Goal: Task Accomplishment & Management: Complete application form

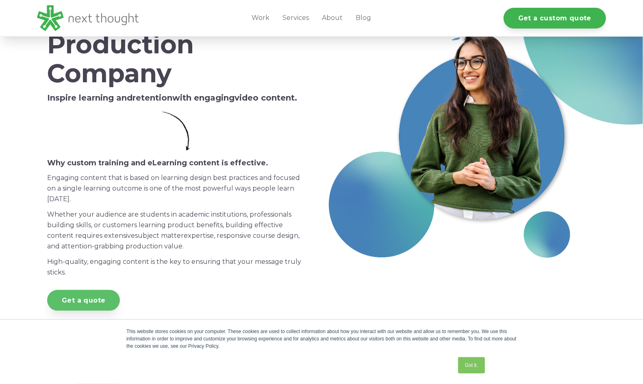
click at [91, 301] on link "Get a quote" at bounding box center [83, 300] width 73 height 21
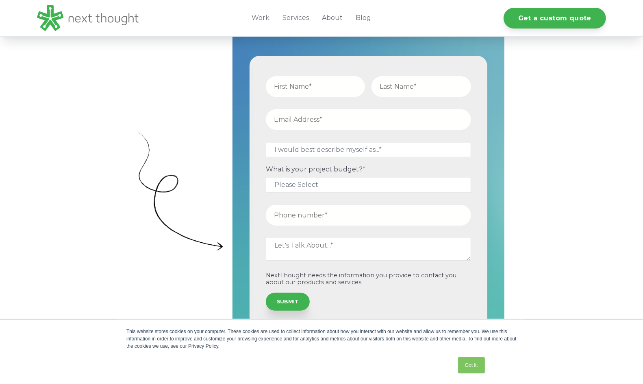
scroll to position [244, 0]
click at [318, 242] on textarea at bounding box center [368, 248] width 205 height 23
paste textarea "My name is [Your Name], and I am currently developing a professional online dri…"
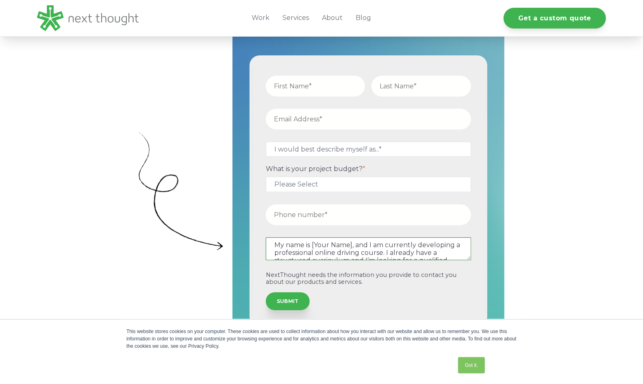
scroll to position [200, 0]
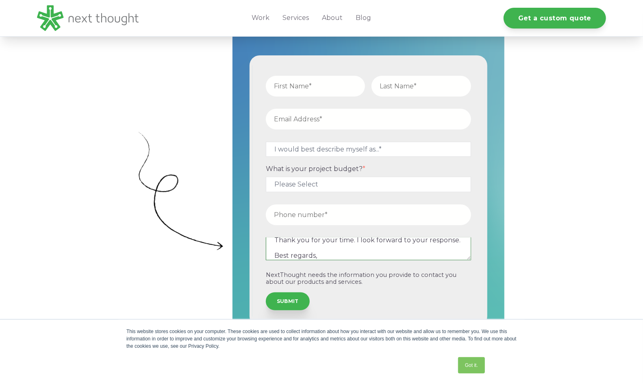
type textarea "My name is [Your Name], and I am currently developing a professional online dri…"
click at [304, 88] on input "text" at bounding box center [316, 86] width 100 height 21
type input "[PERSON_NAME]"
type input "Monroy"
type input "admin@monroyds.com"
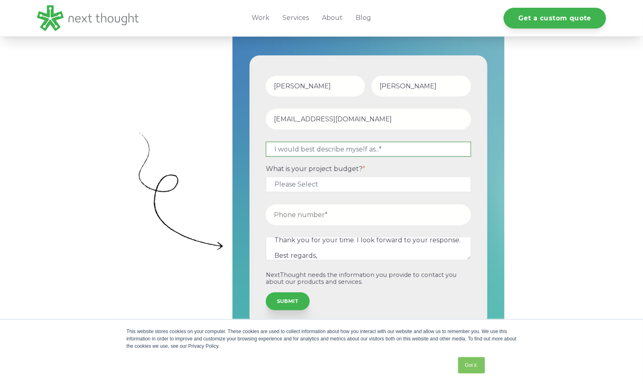
click at [343, 147] on select "I would best describe myself as...* Other I am an executive or owner of a compa…" at bounding box center [368, 149] width 205 height 15
click at [266, 142] on select "I would best describe myself as...* Other I am an executive or owner of a compa…" at bounding box center [368, 149] width 205 height 15
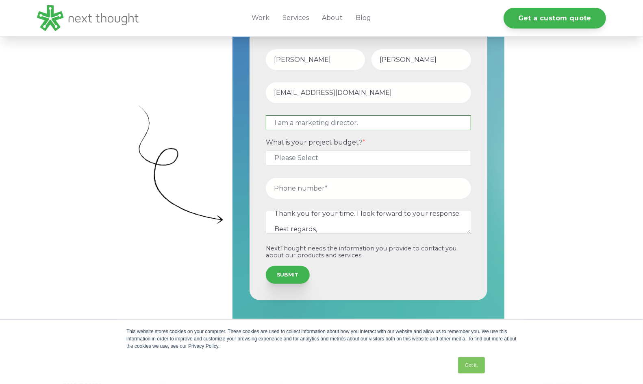
scroll to position [285, 0]
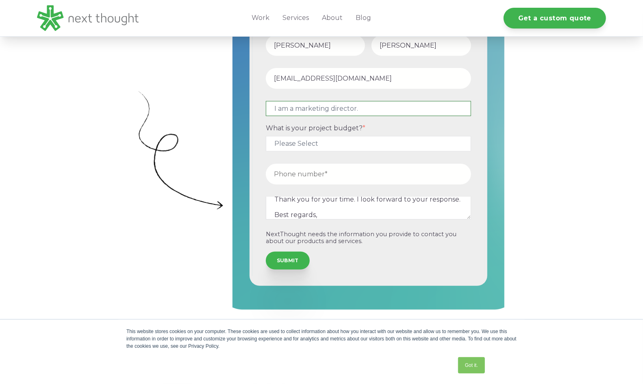
click at [362, 108] on select "I would best describe myself as...* Other I am an executive or owner of a compa…" at bounding box center [368, 108] width 205 height 15
select select "persona_10"
click at [266, 101] on select "I would best describe myself as...* Other I am an executive or owner of a compa…" at bounding box center [368, 108] width 205 height 15
click at [298, 146] on select "Please Select $5,000 - $15,000 $15,000 - $25,000 $25,000 - $50,000 $50,000+" at bounding box center [368, 143] width 205 height 15
select select "$25,000 - $50,000"
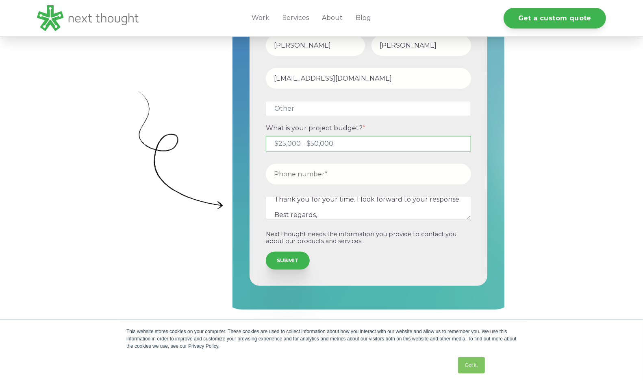
click at [266, 136] on select "Please Select $5,000 - $15,000 $15,000 - $25,000 $25,000 - $50,000 $50,000+" at bounding box center [368, 143] width 205 height 15
click at [292, 178] on input "tel" at bounding box center [368, 173] width 205 height 21
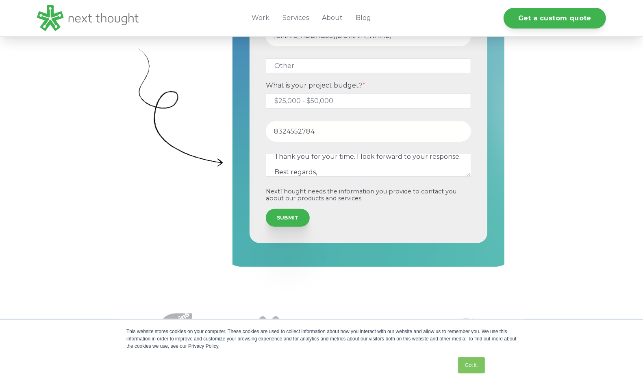
scroll to position [325, 0]
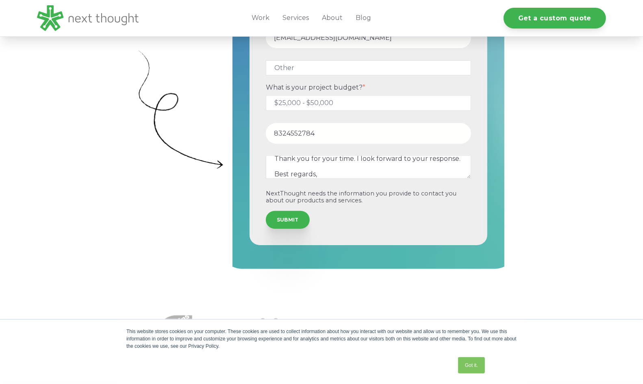
type input "8324552784"
click at [336, 99] on select "Please Select $5,000 - $15,000 $15,000 - $25,000 $25,000 - $50,000 $50,000+" at bounding box center [368, 102] width 205 height 15
select select "$5,000 - $15,000"
click at [266, 95] on select "Please Select $5,000 - $15,000 $15,000 - $25,000 $25,000 - $50,000 $50,000+" at bounding box center [368, 102] width 205 height 15
click at [341, 139] on input "8324552784" at bounding box center [368, 133] width 205 height 21
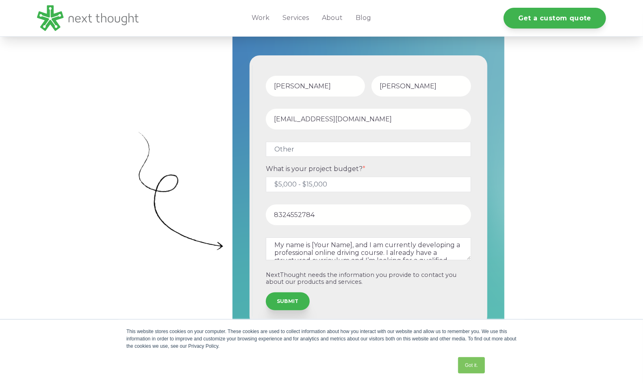
scroll to position [407, 0]
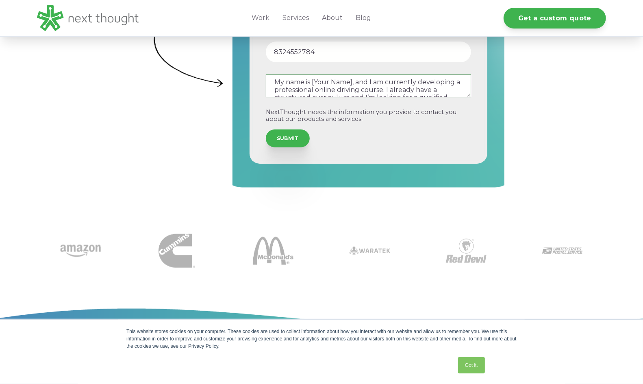
click at [353, 81] on textarea "My name is [Your Name], and I am currently developing a professional online dri…" at bounding box center [368, 85] width 205 height 23
drag, startPoint x: 371, startPoint y: 82, endPoint x: 244, endPoint y: 70, distance: 127.5
click at [245, 70] on div "Mary Monroy admin@monroyds.com I would best describe myself as...* Other I am a…" at bounding box center [369, 28] width 272 height 322
click at [464, 91] on textarea "I am currently developing a professional online driving course. I already have …" at bounding box center [368, 85] width 205 height 23
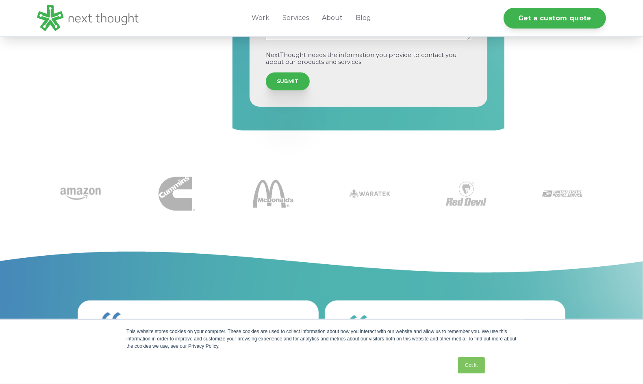
scroll to position [488, 0]
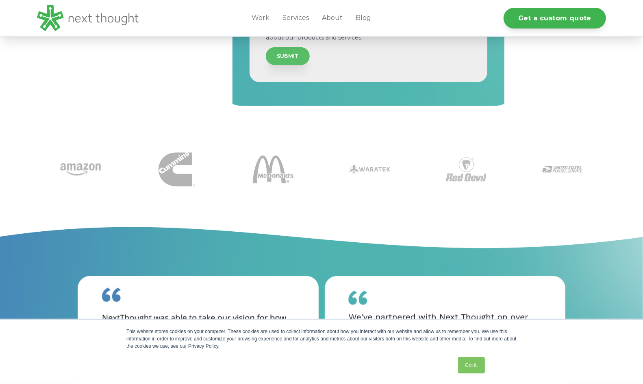
type textarea "I am currently developing a professional online driving course. I already have …"
click at [288, 57] on input "SUBMIT" at bounding box center [288, 56] width 44 height 18
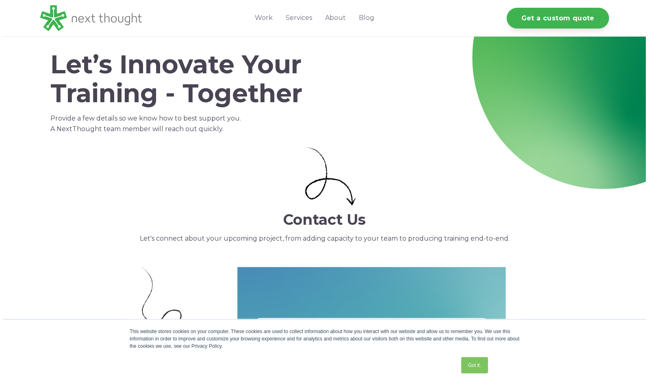
scroll to position [0, 0]
